Goal: Task Accomplishment & Management: Manage account settings

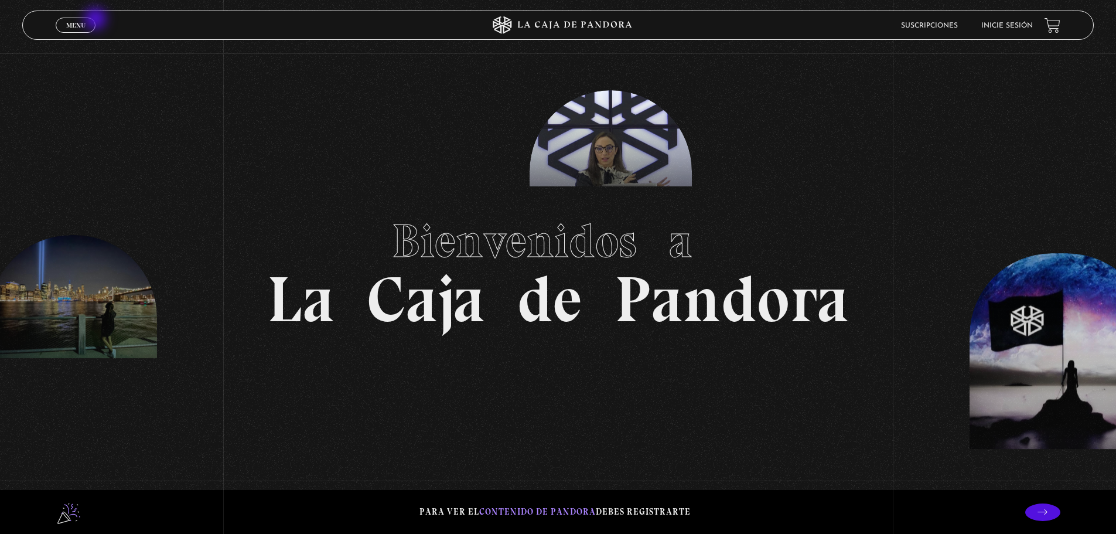
click at [97, 22] on div "Menu Cerrar" at bounding box center [223, 25] width 335 height 28
click at [87, 21] on link "Menu Cerrar" at bounding box center [76, 25] width 40 height 15
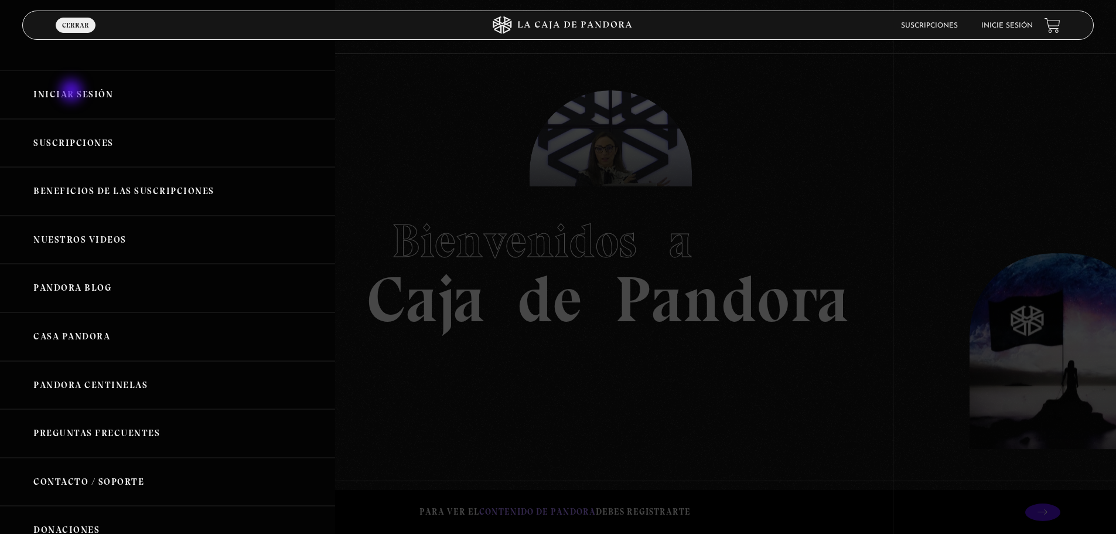
click at [73, 93] on link "Iniciar Sesión" at bounding box center [167, 94] width 335 height 49
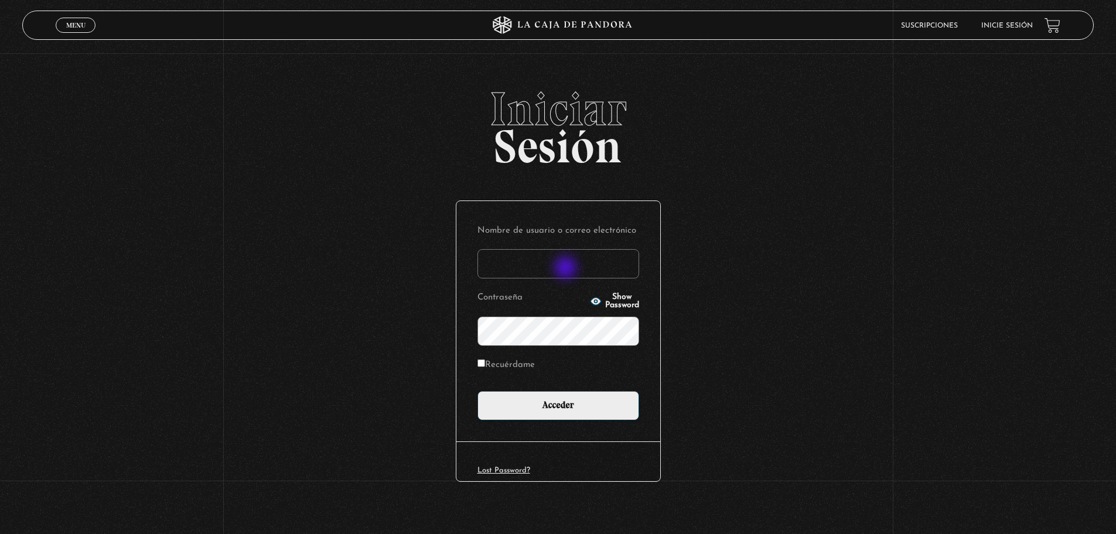
click at [567, 268] on input "Nombre de usuario o correo electrónico" at bounding box center [559, 263] width 162 height 29
type input "andreygr92@gmail.com"
click at [486, 367] on label "Recuérdame" at bounding box center [506, 365] width 57 height 18
click at [485, 367] on input "Recuérdame" at bounding box center [482, 363] width 8 height 8
checkbox input "true"
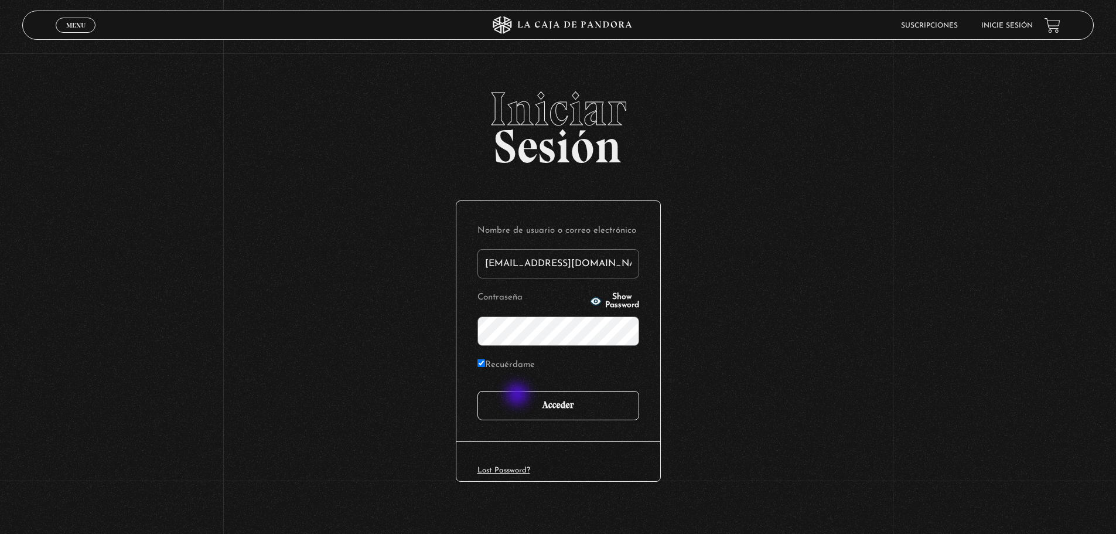
click at [519, 396] on input "Acceder" at bounding box center [559, 405] width 162 height 29
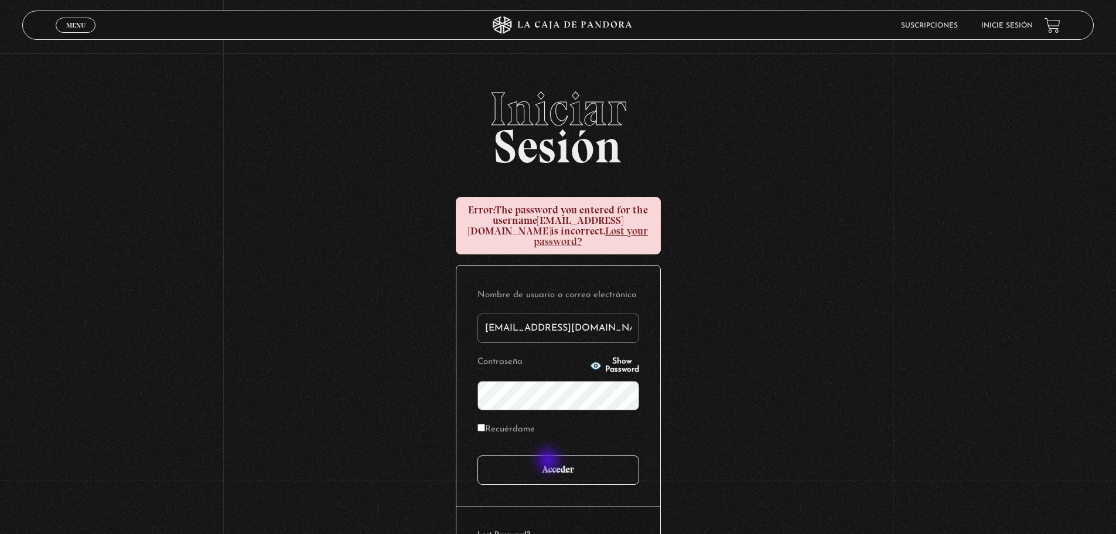
click at [550, 461] on input "Acceder" at bounding box center [559, 469] width 162 height 29
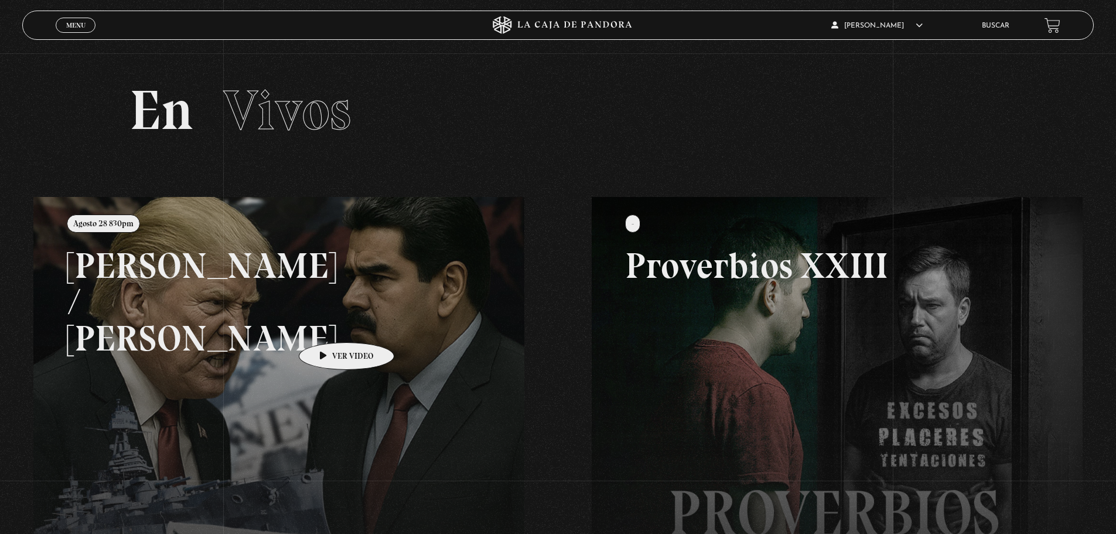
click at [311, 318] on link at bounding box center [591, 464] width 1116 height 534
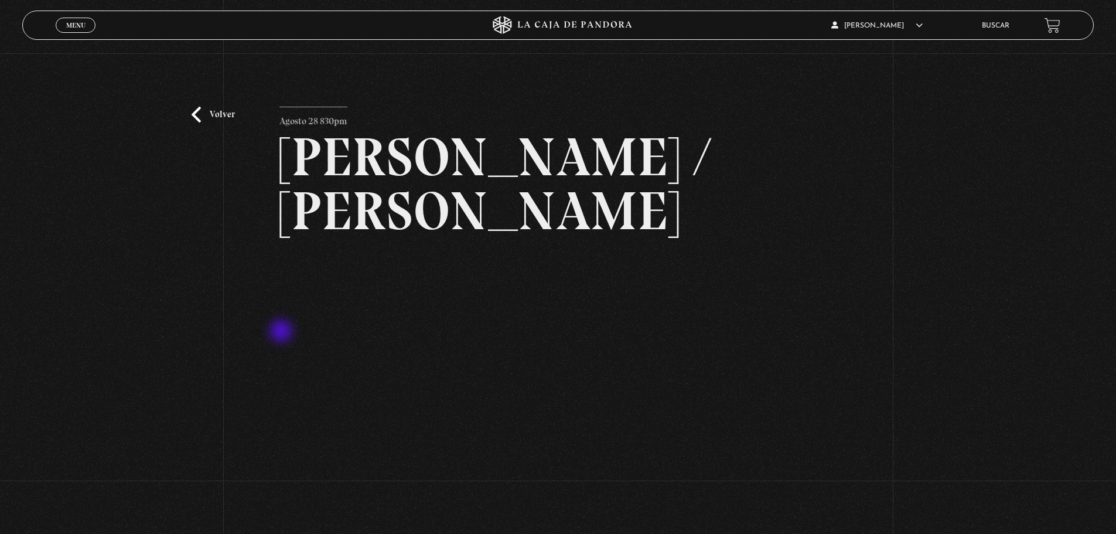
scroll to position [59, 0]
